Goal: Transaction & Acquisition: Purchase product/service

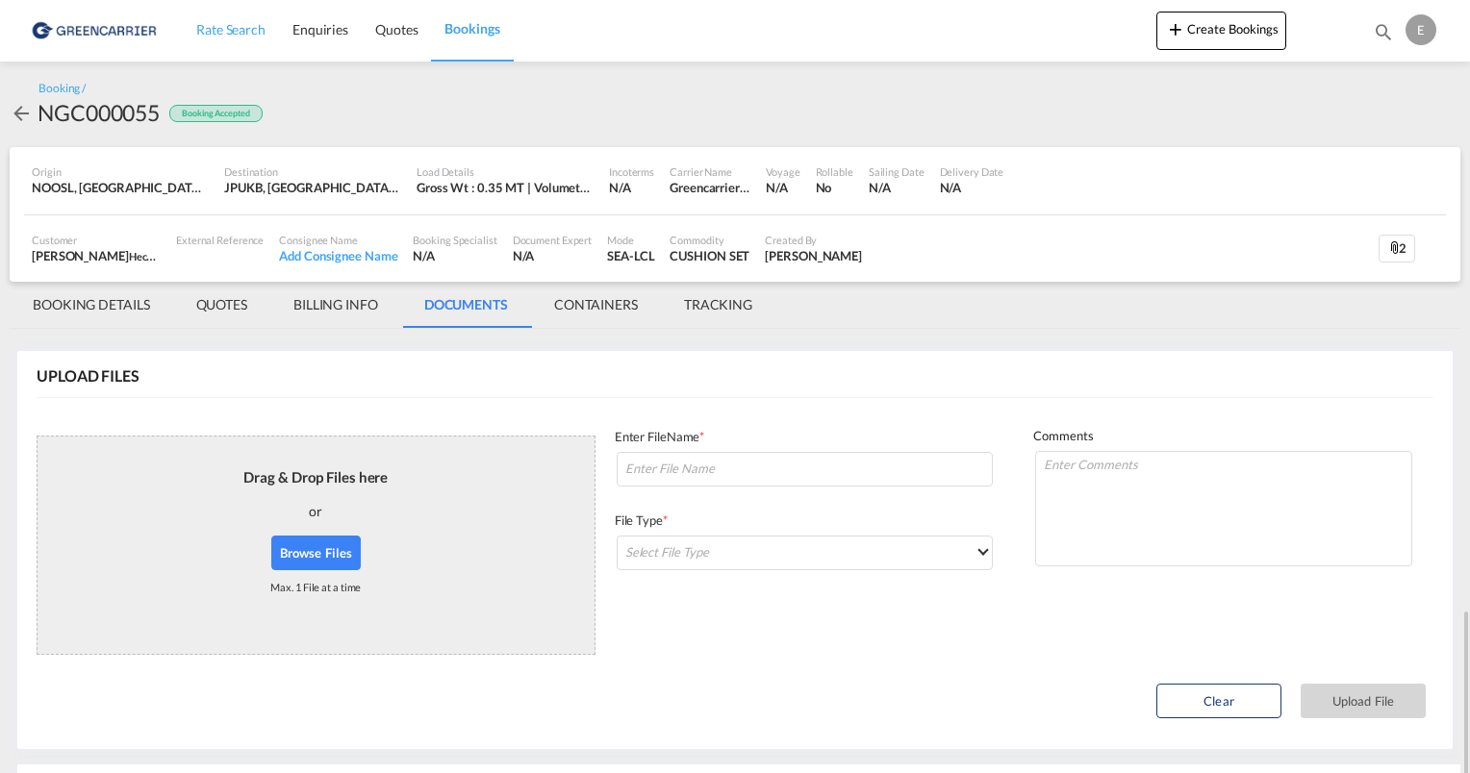
scroll to position [363, 0]
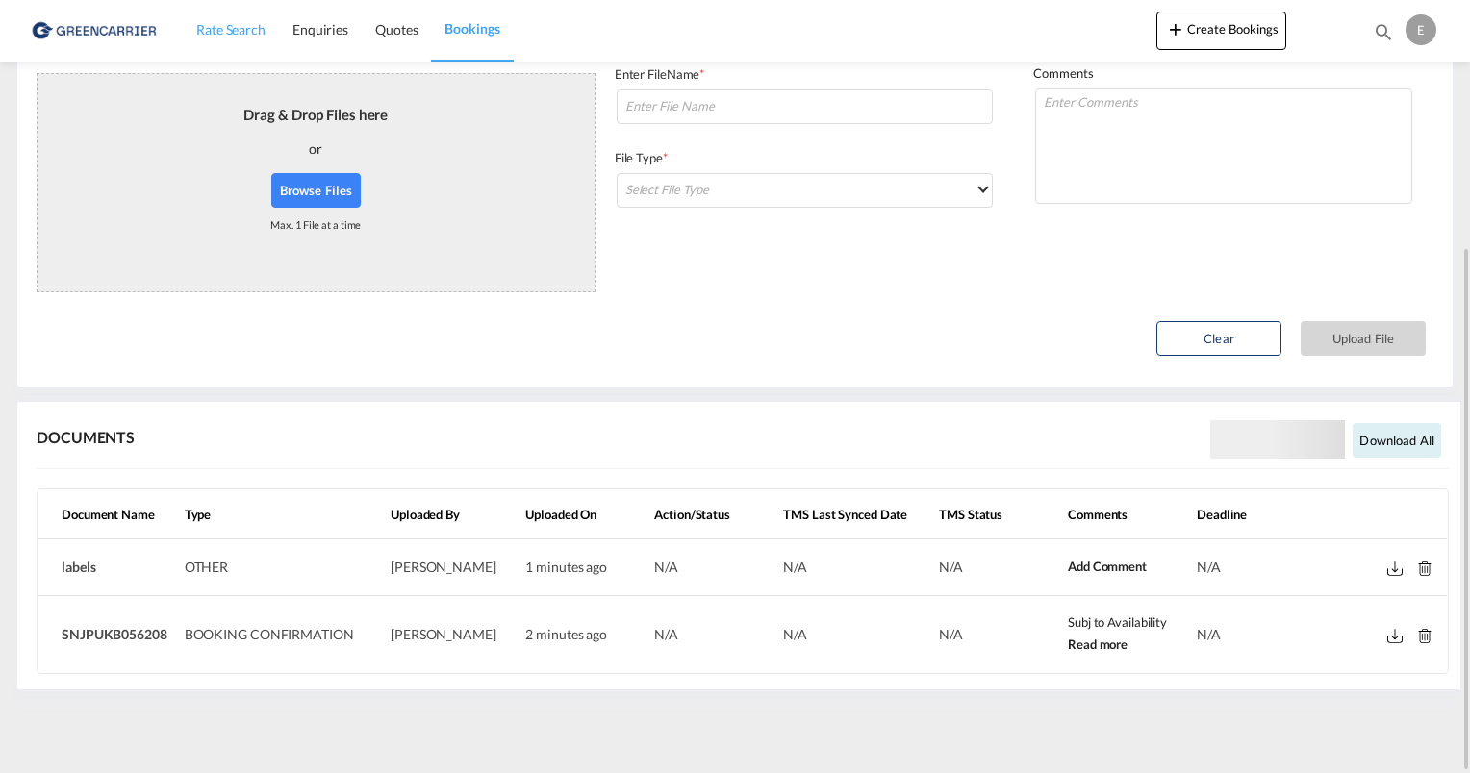
click at [228, 34] on span "Rate Search" at bounding box center [230, 29] width 69 height 16
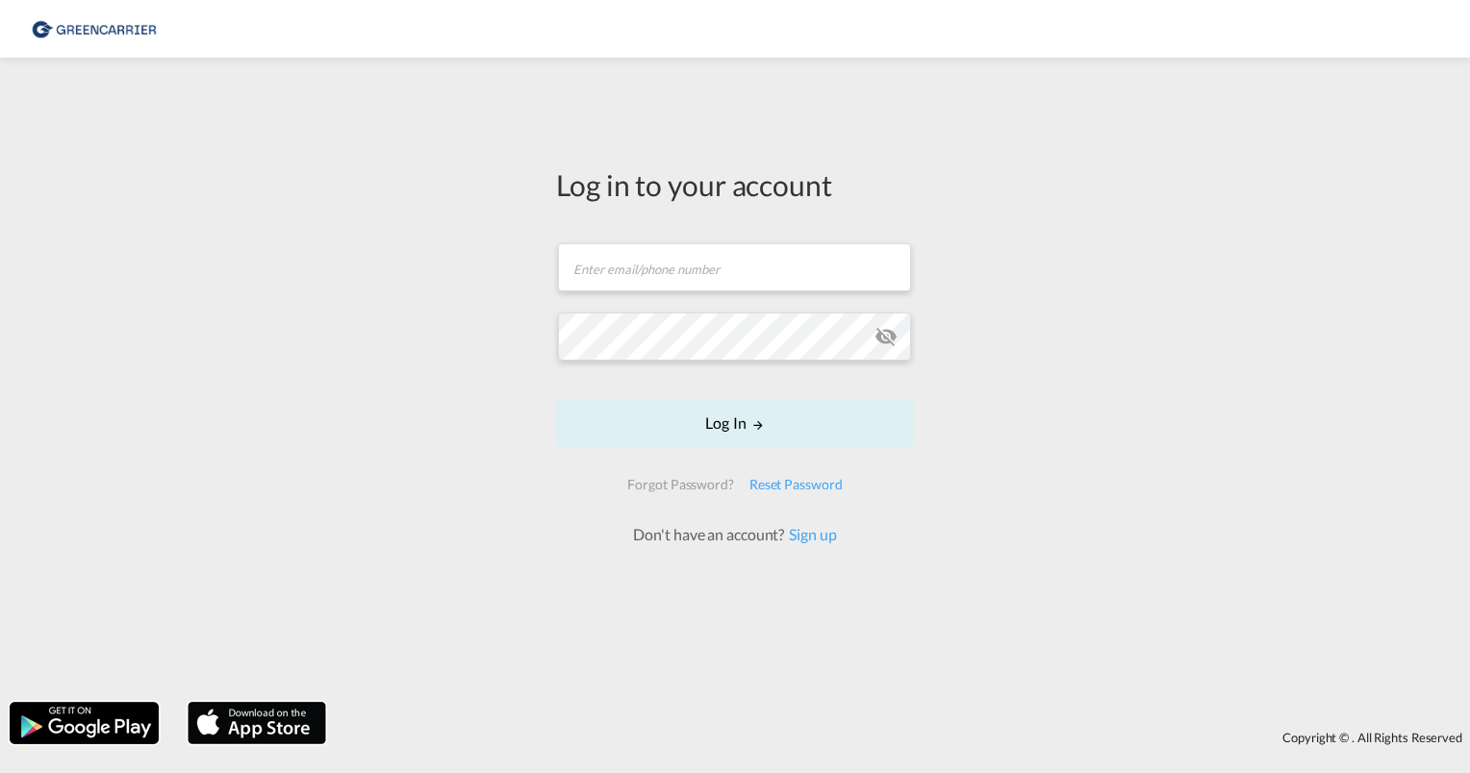
scroll to position [30, 0]
type input "[PERSON_NAME][EMAIL_ADDRESS][PERSON_NAME][DOMAIN_NAME]"
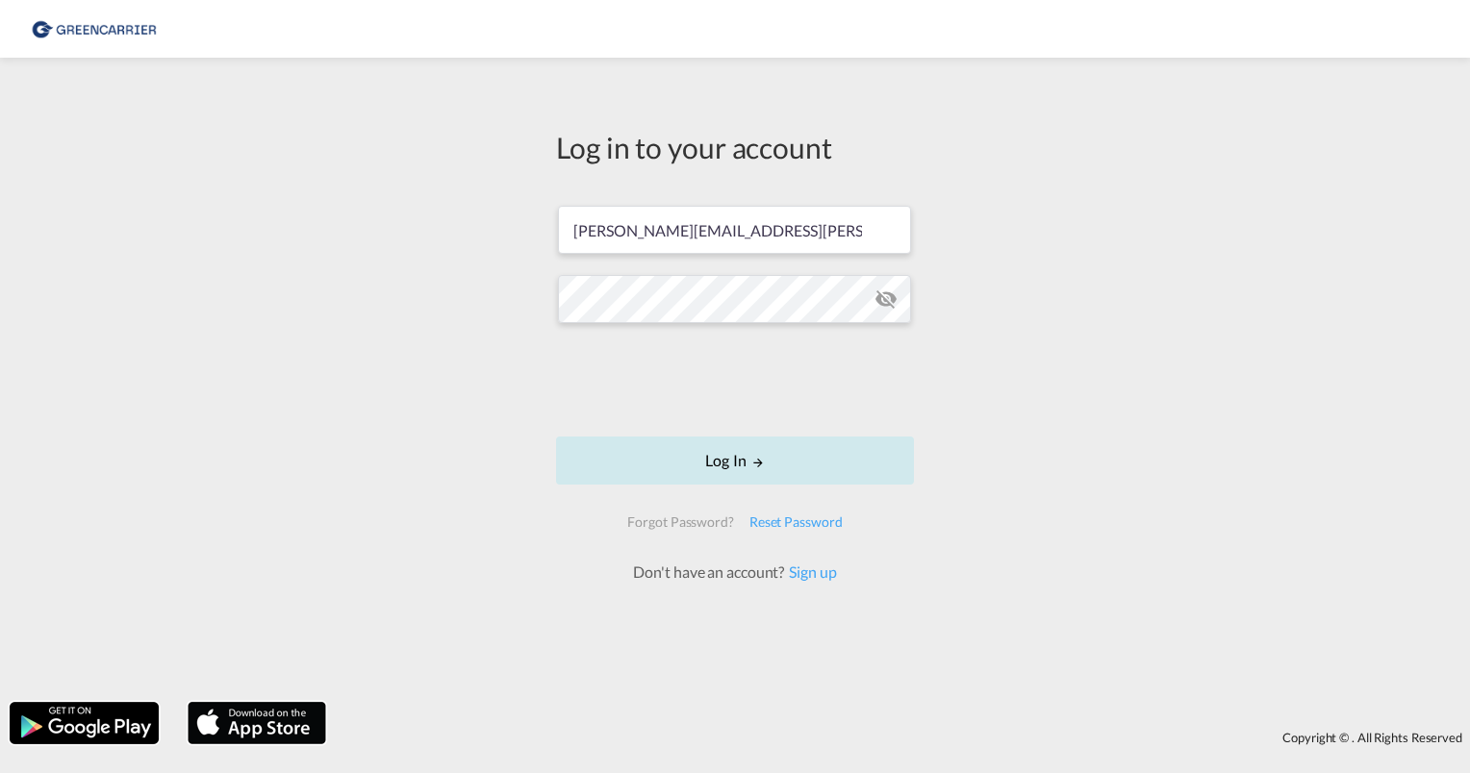
click at [716, 462] on button "Log In" at bounding box center [735, 461] width 358 height 48
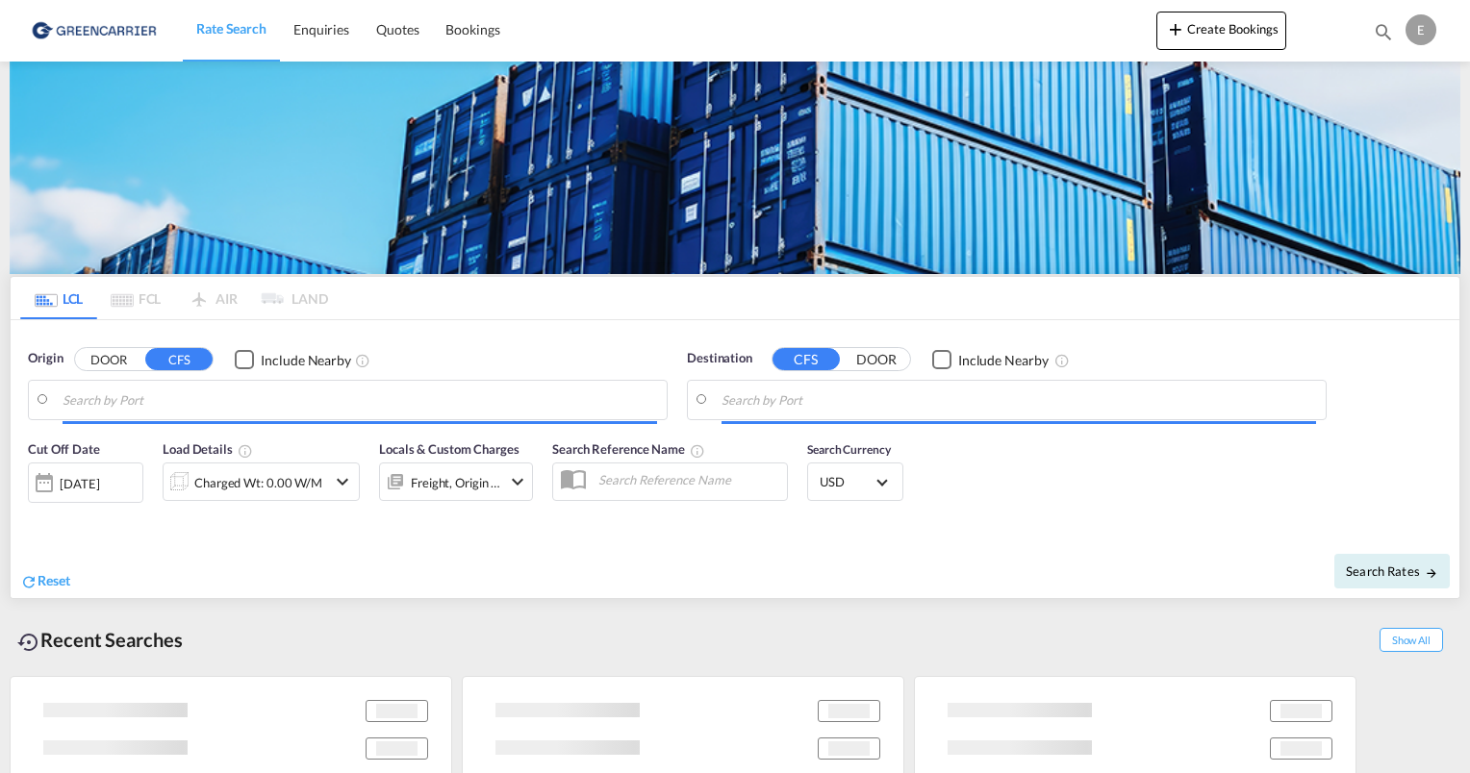
type input "[GEOGRAPHIC_DATA], NOOSL"
type input "Kobe, JPUKB"
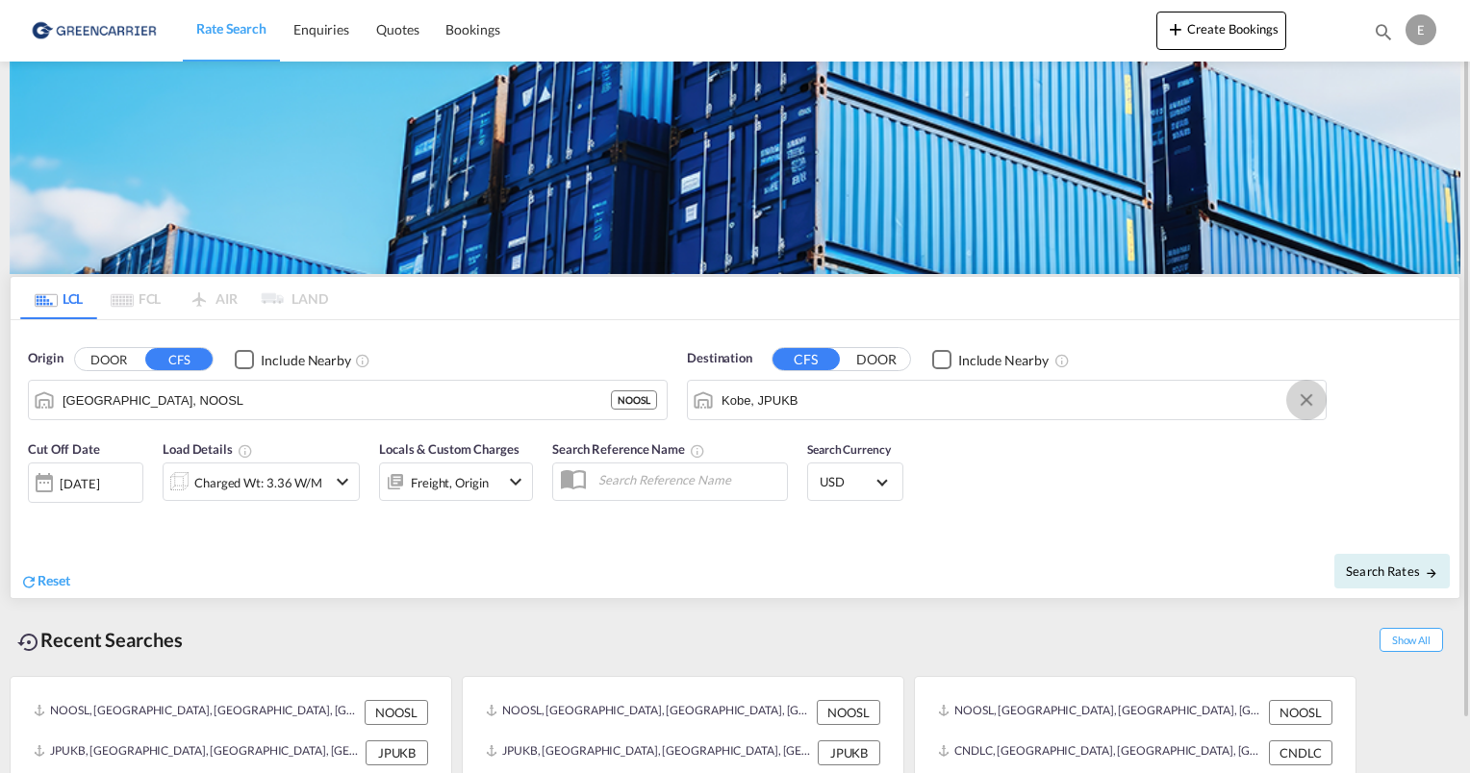
click at [1300, 404] on button "Clear Input" at bounding box center [1306, 400] width 29 height 29
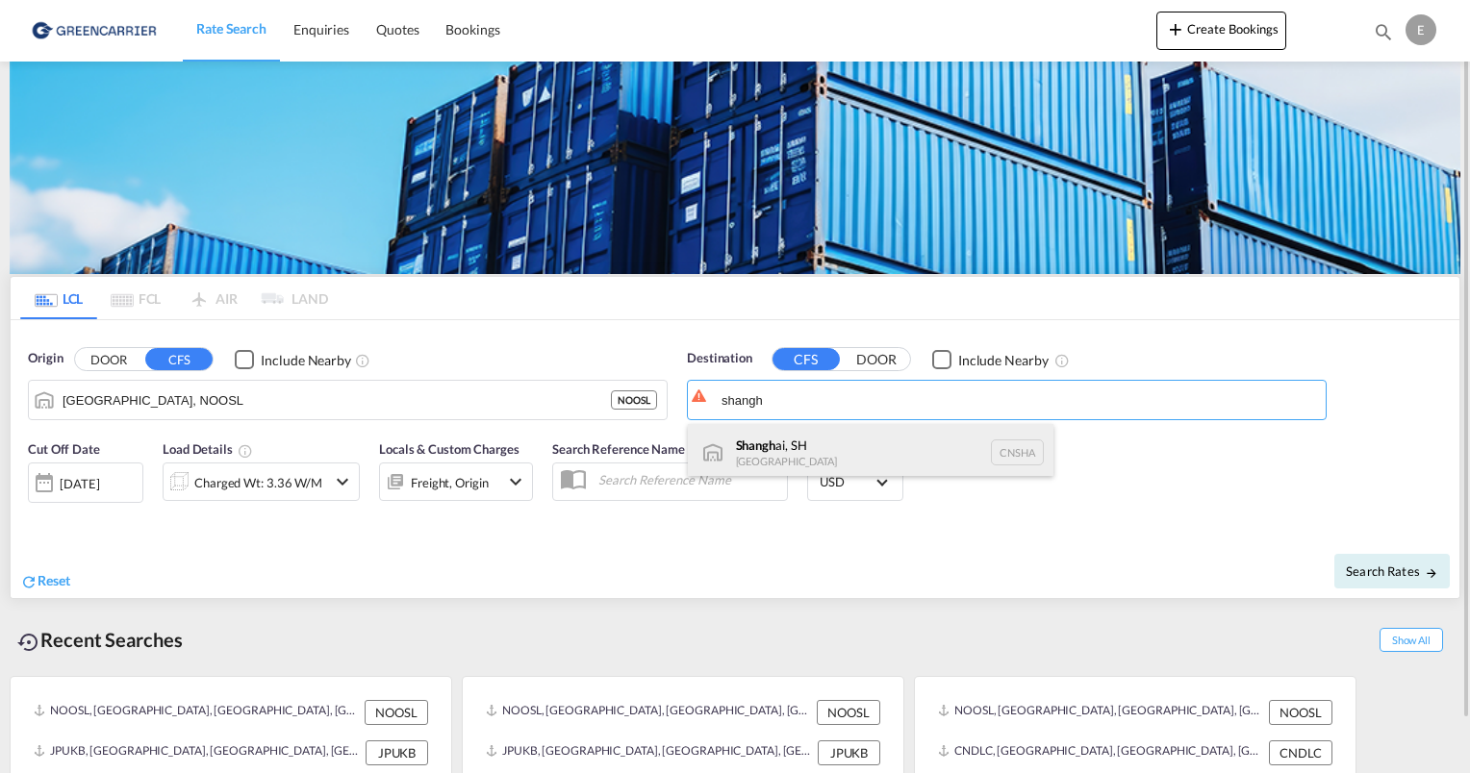
click at [803, 440] on div "Shangh ai, SH [GEOGRAPHIC_DATA] [GEOGRAPHIC_DATA]" at bounding box center [870, 453] width 365 height 58
type input "[GEOGRAPHIC_DATA], SH, CNSHA"
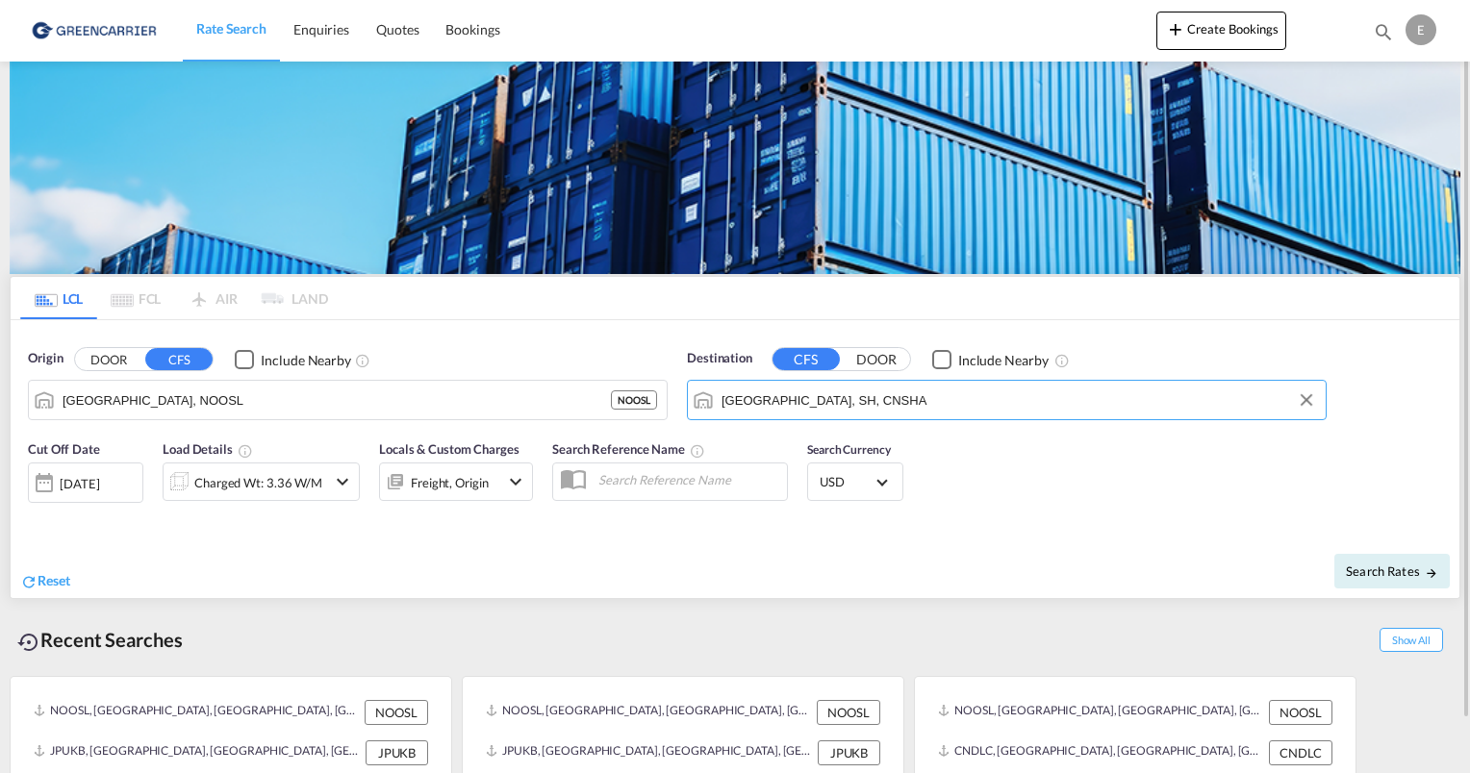
click at [334, 485] on md-icon "icon-chevron-down" at bounding box center [342, 481] width 23 height 23
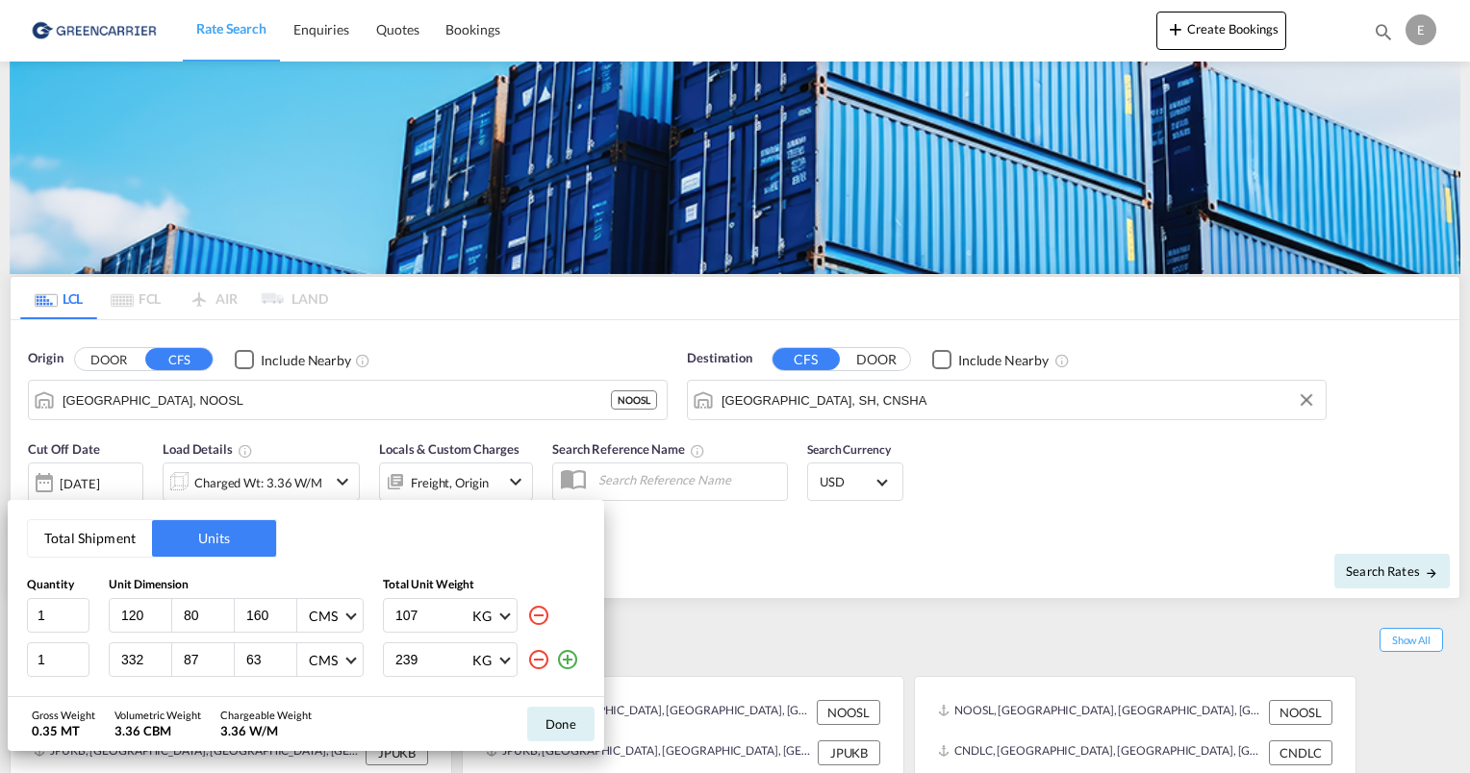
click at [544, 618] on md-icon "icon-minus-circle-outline" at bounding box center [538, 615] width 23 height 23
type input "332"
type input "87"
type input "63"
type input "239"
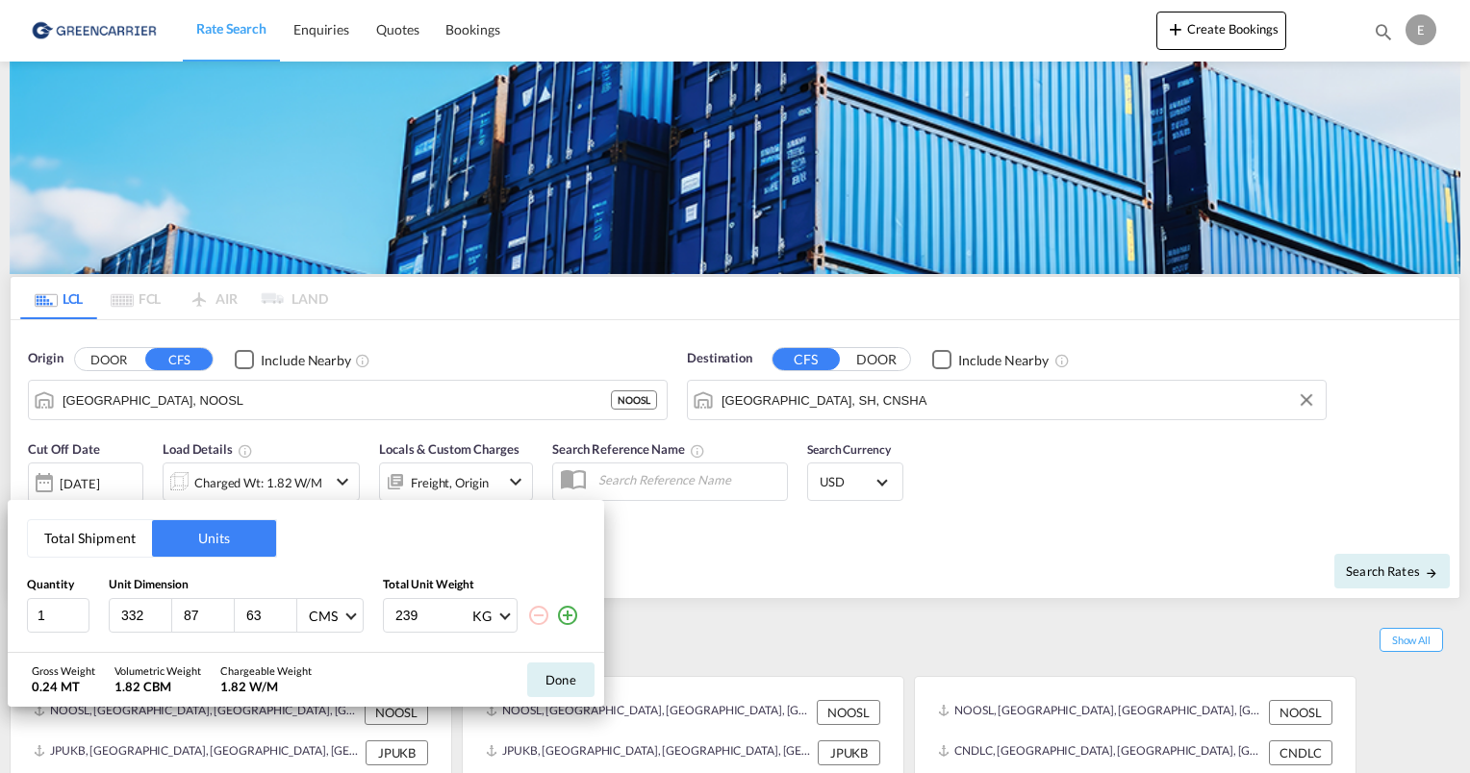
click at [544, 618] on md-icon "icon-minus-circle-outline" at bounding box center [538, 615] width 23 height 23
click at [66, 613] on input "1" at bounding box center [58, 615] width 63 height 35
type input "100"
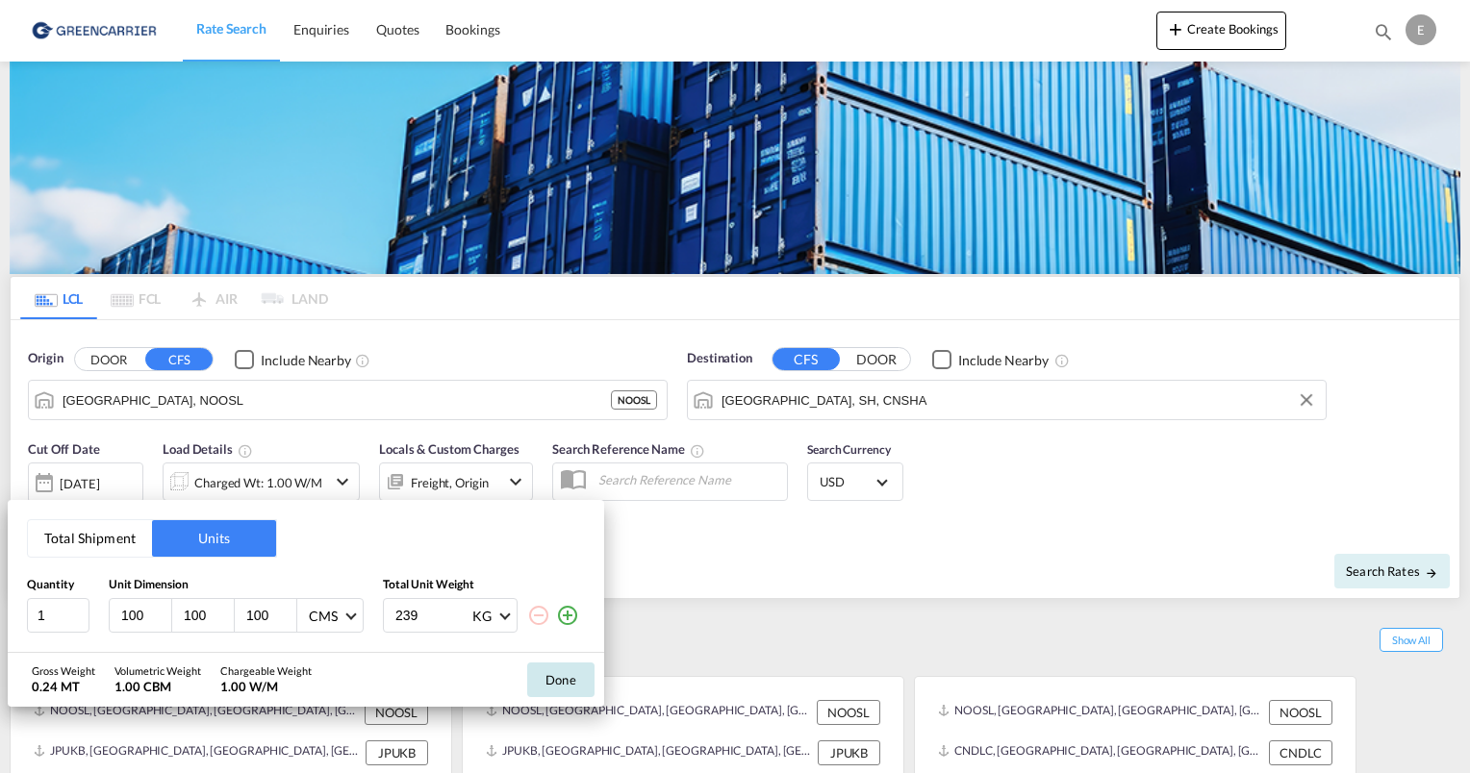
click at [566, 682] on button "Done" at bounding box center [560, 680] width 67 height 35
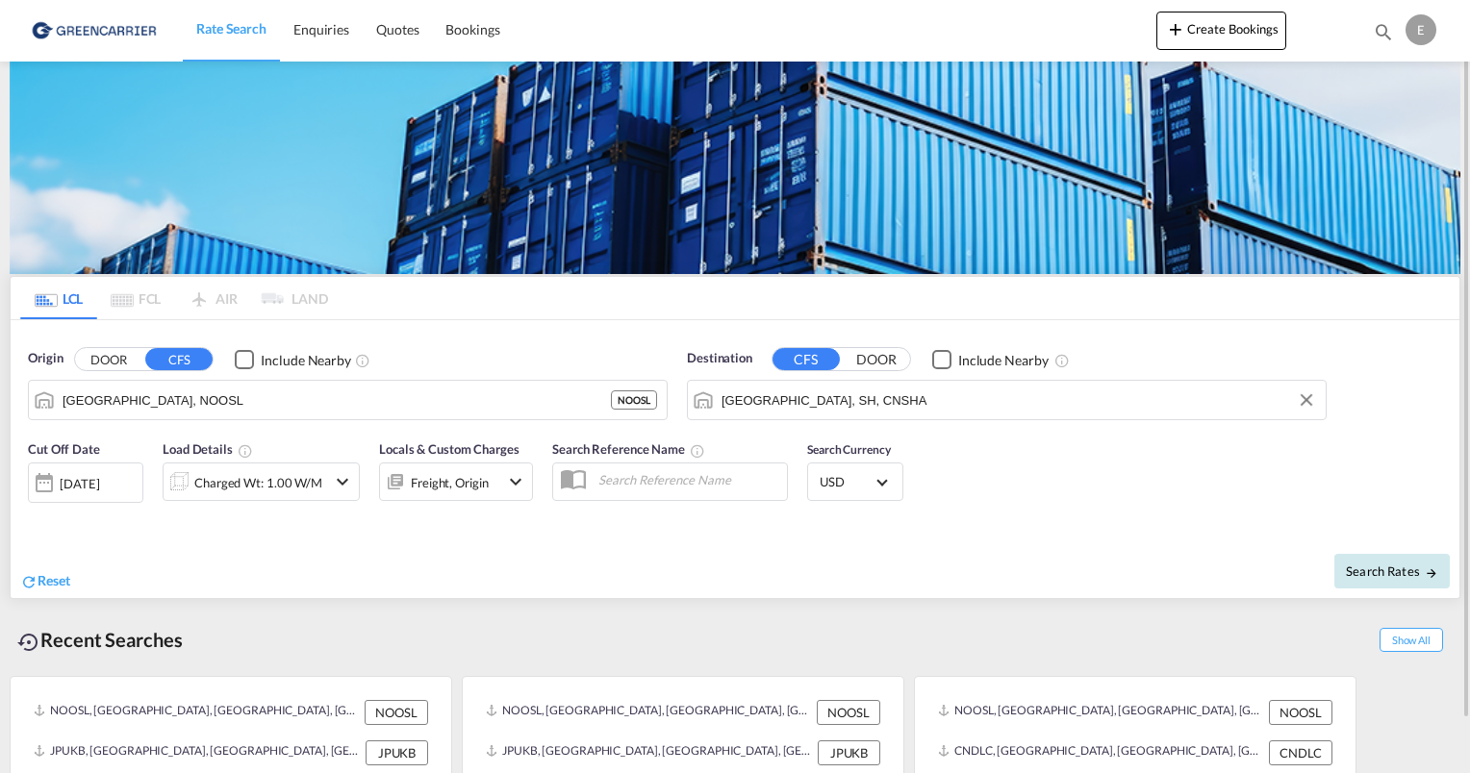
click at [1400, 573] on span "Search Rates" at bounding box center [1392, 571] width 92 height 15
type input "NOOSL to CNSHA / [DATE]"
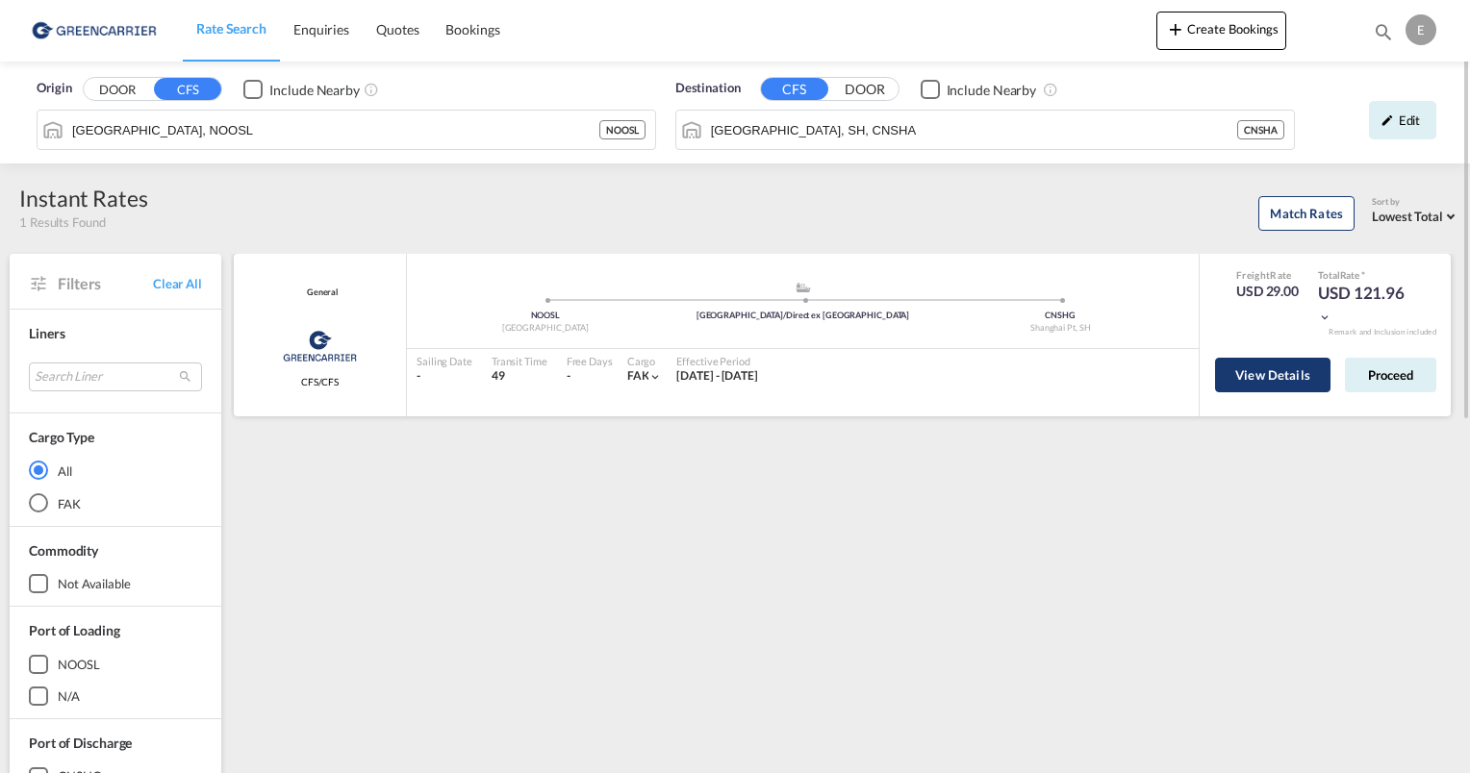
click at [1246, 362] on button "View Details" at bounding box center [1272, 375] width 115 height 35
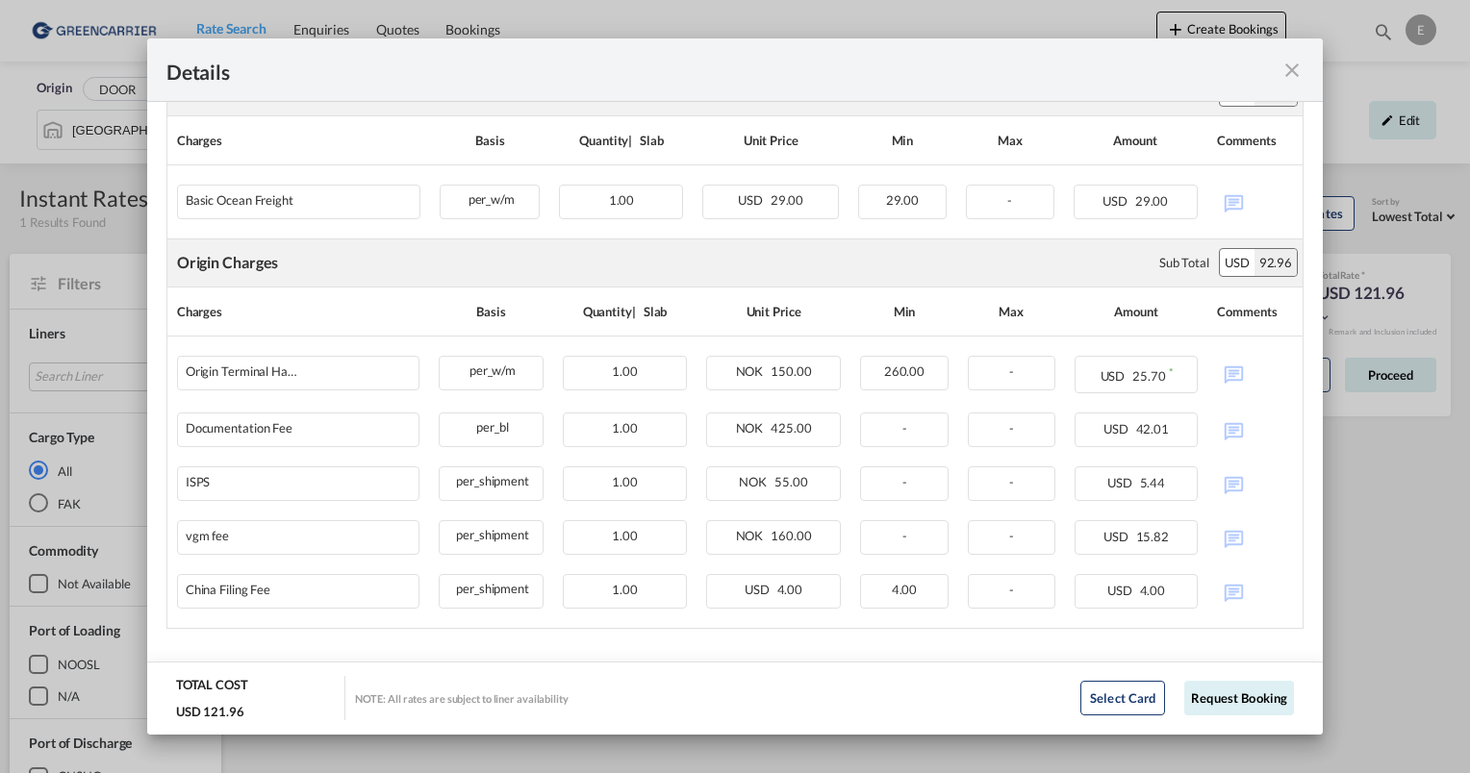
scroll to position [50, 0]
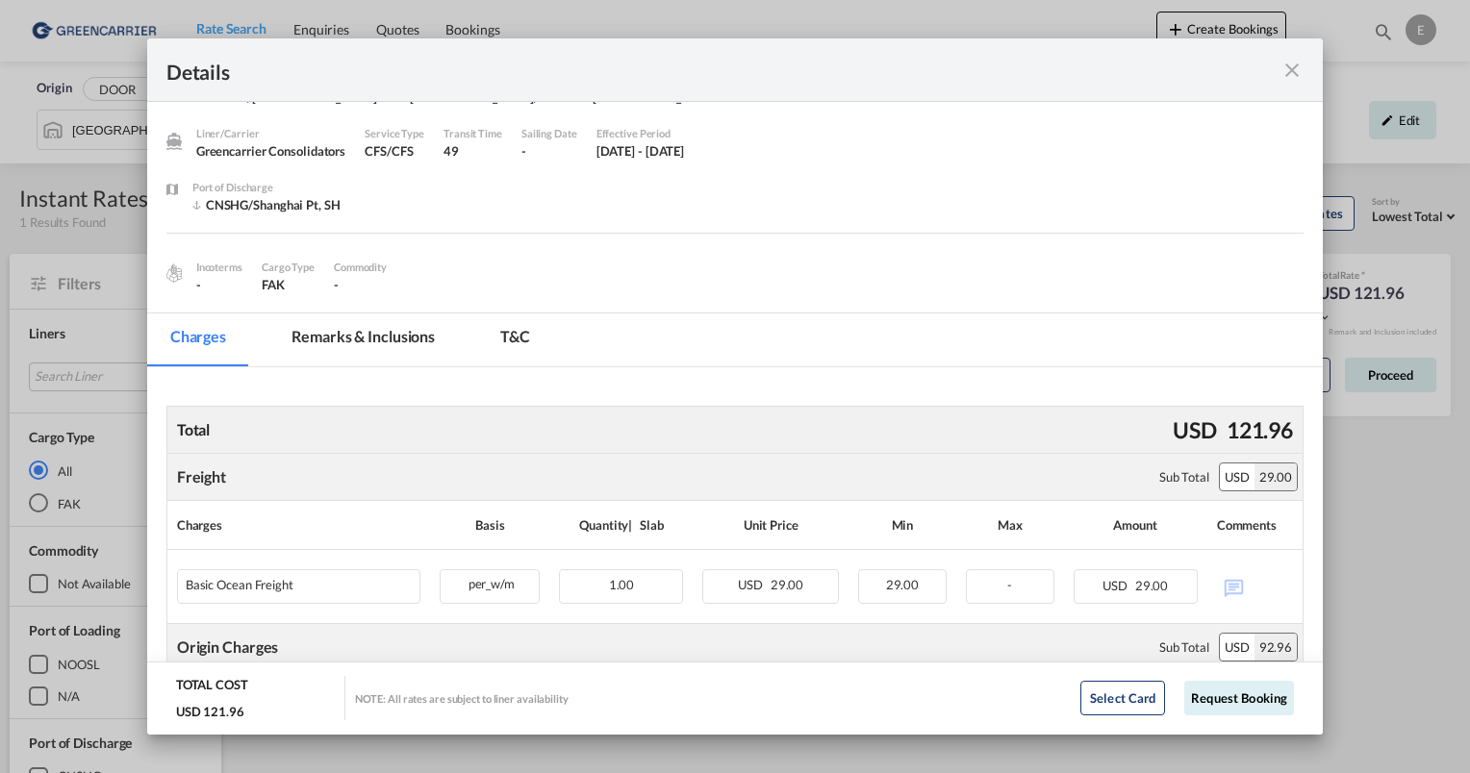
click at [1294, 71] on md-icon "icon-close fg-AAA8AD m-0 cursor" at bounding box center [1291, 70] width 23 height 23
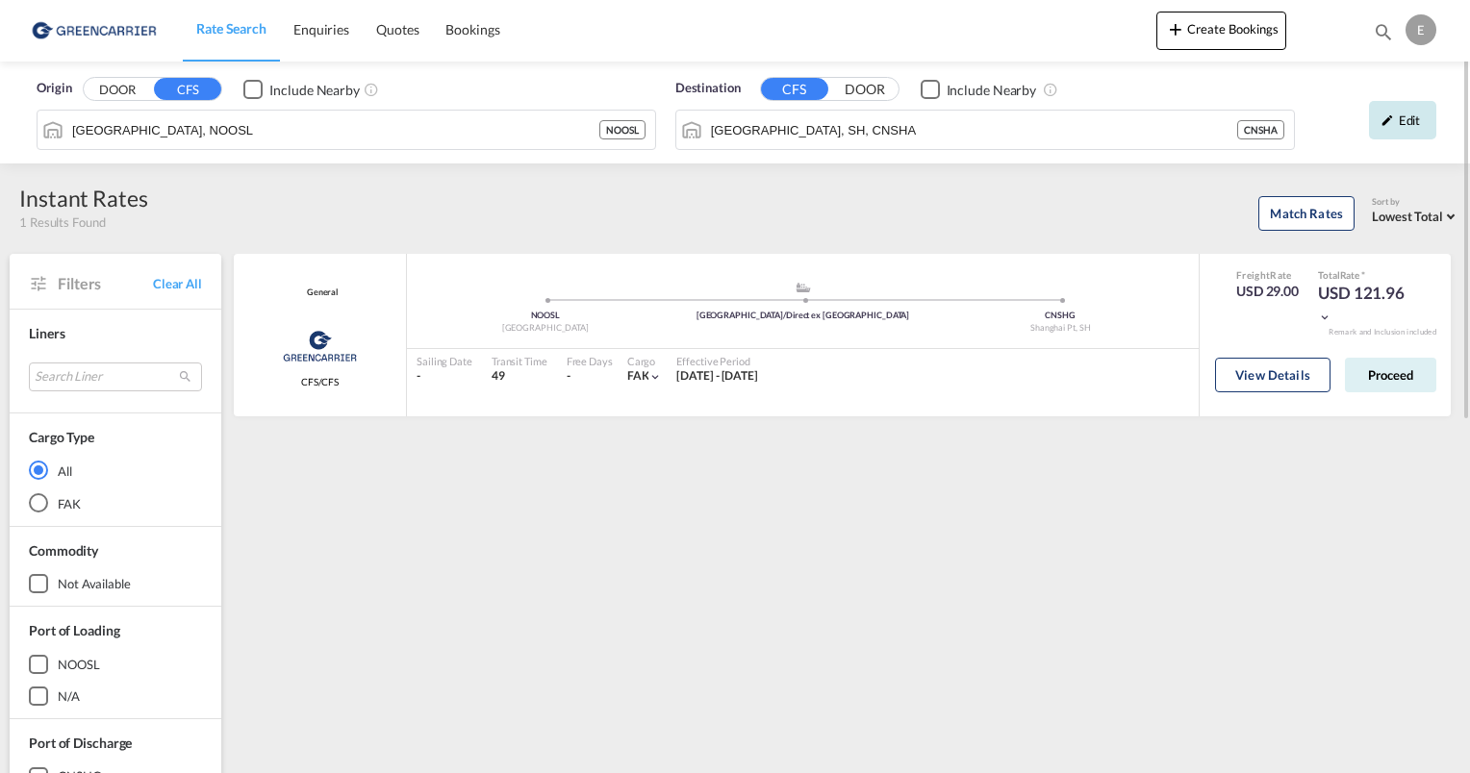
click at [1418, 116] on div "Edit" at bounding box center [1402, 120] width 67 height 38
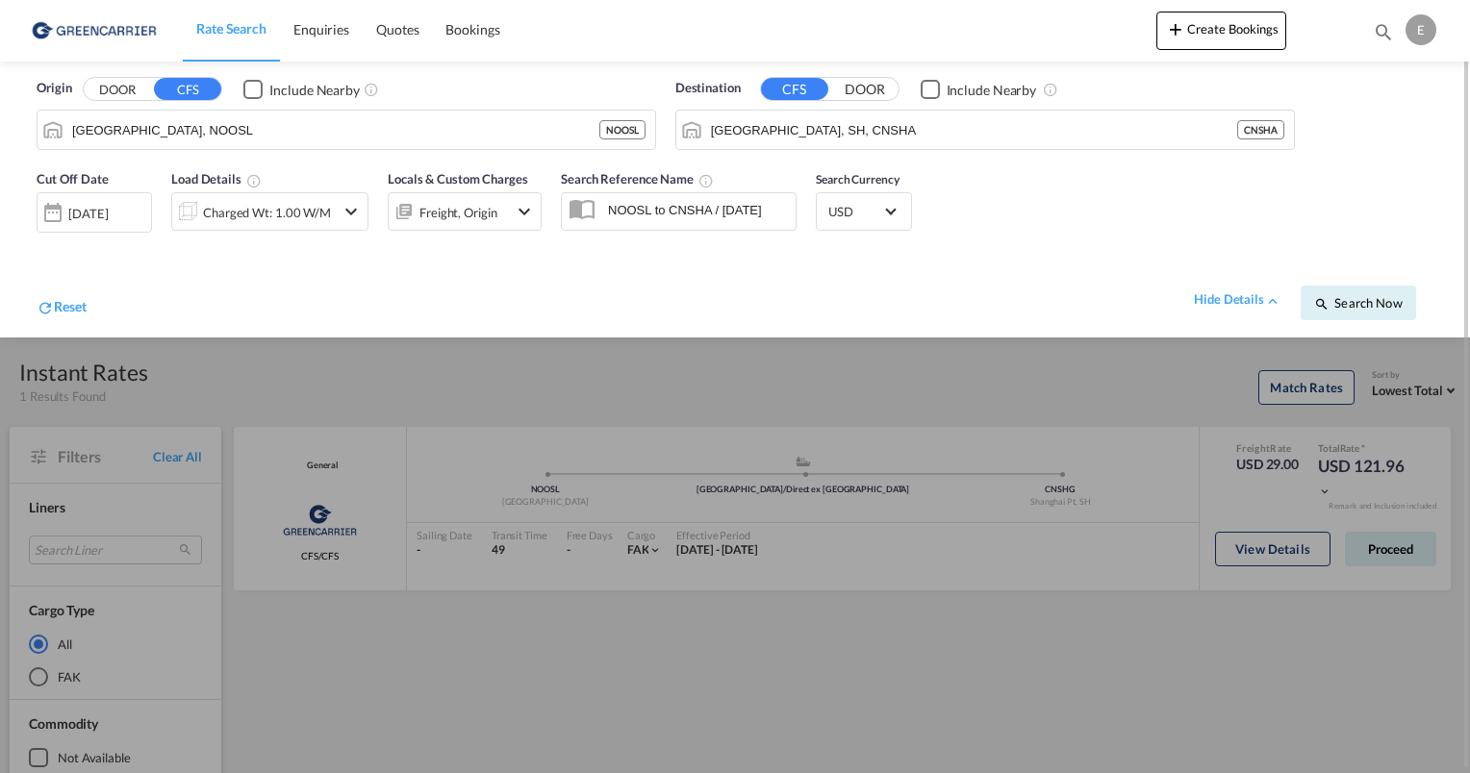
click at [360, 208] on md-icon "icon-chevron-down" at bounding box center [351, 211] width 23 height 23
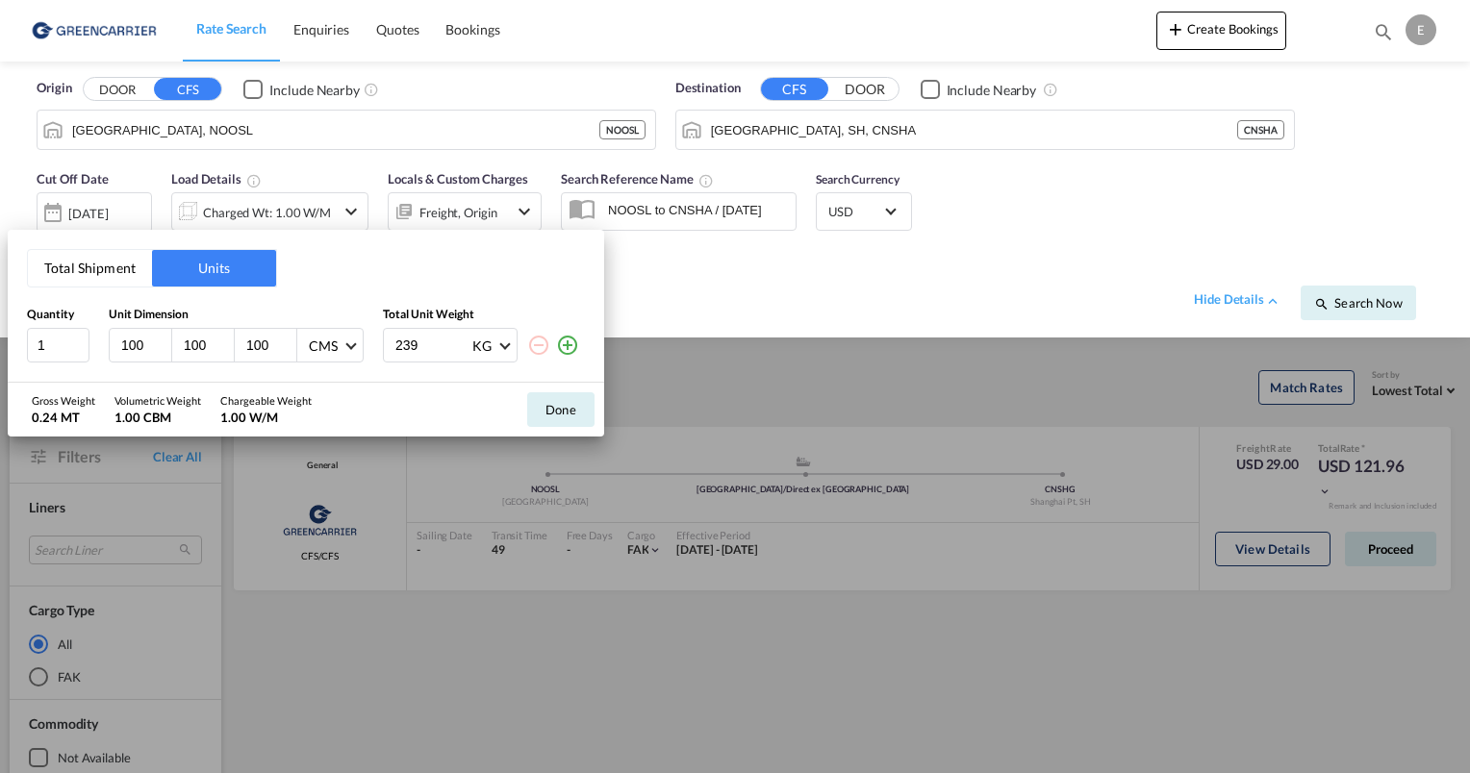
click at [85, 281] on button "Total Shipment" at bounding box center [90, 268] width 124 height 37
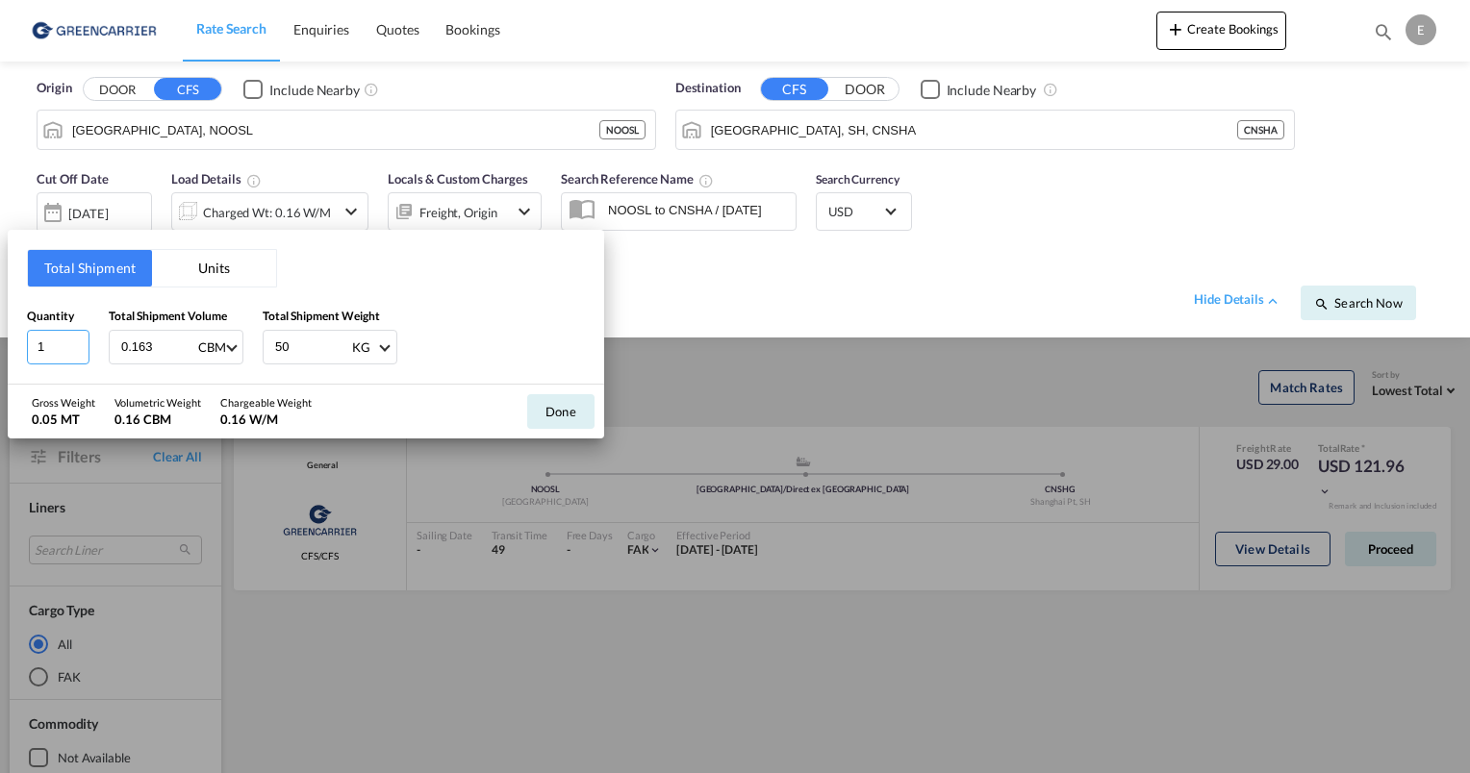
click at [58, 342] on input "1" at bounding box center [58, 347] width 63 height 35
type input "9.37"
click at [579, 418] on button "Done" at bounding box center [560, 411] width 67 height 35
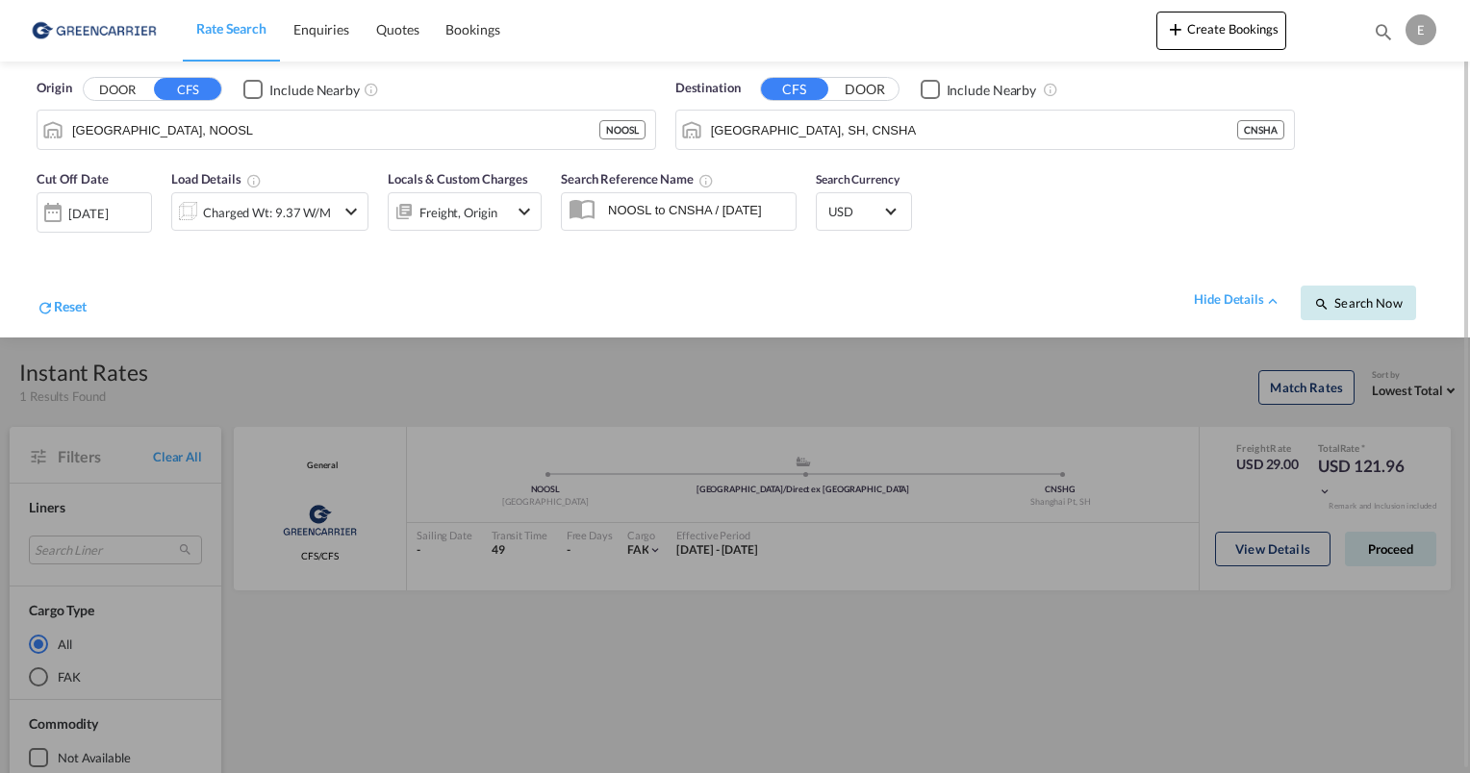
click at [1370, 305] on span "Search Now" at bounding box center [1358, 302] width 88 height 15
